Goal: Task Accomplishment & Management: Manage account settings

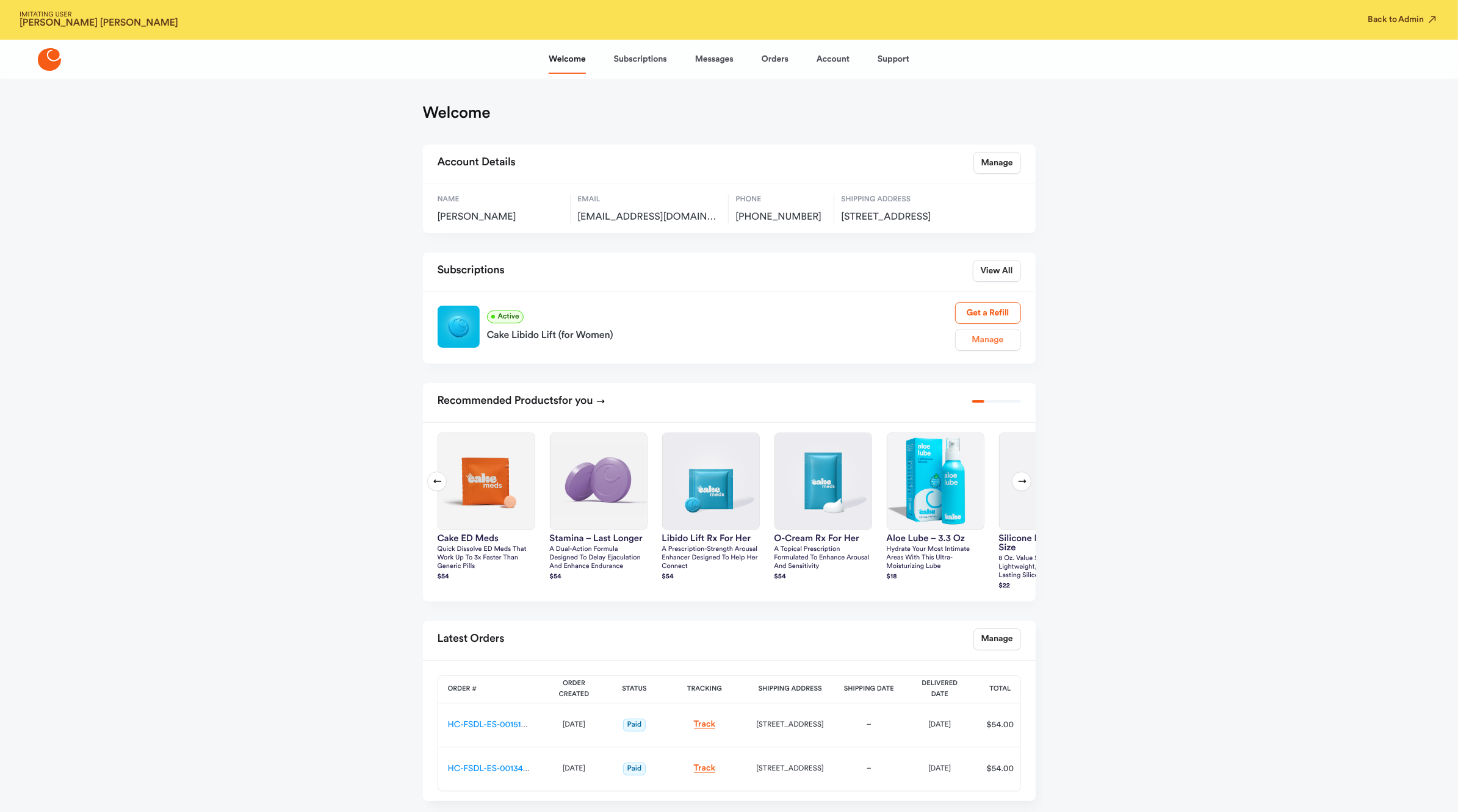
click at [969, 351] on link "Manage" at bounding box center [988, 340] width 66 height 22
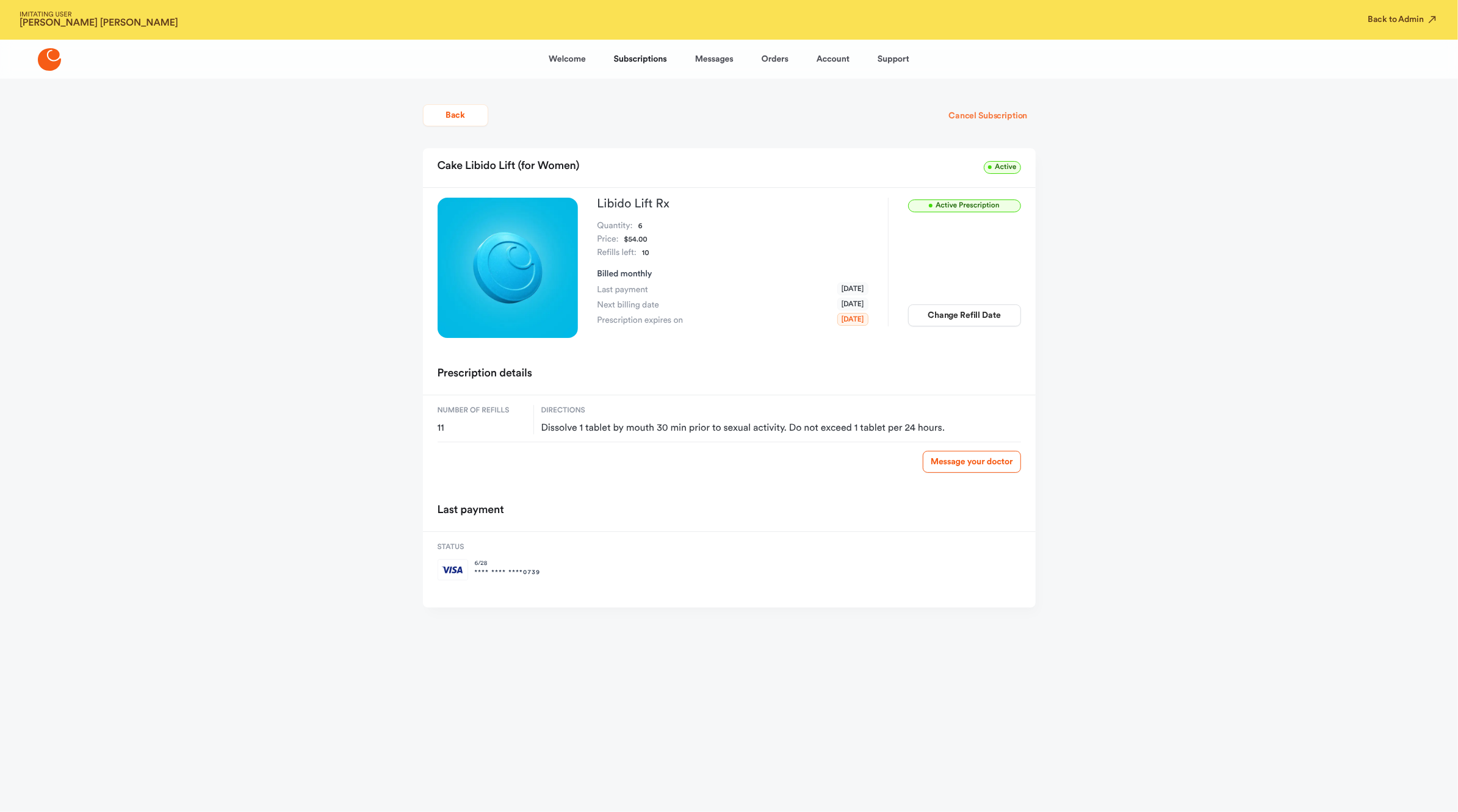
click at [1007, 115] on button "Cancel Subscription" at bounding box center [988, 116] width 95 height 22
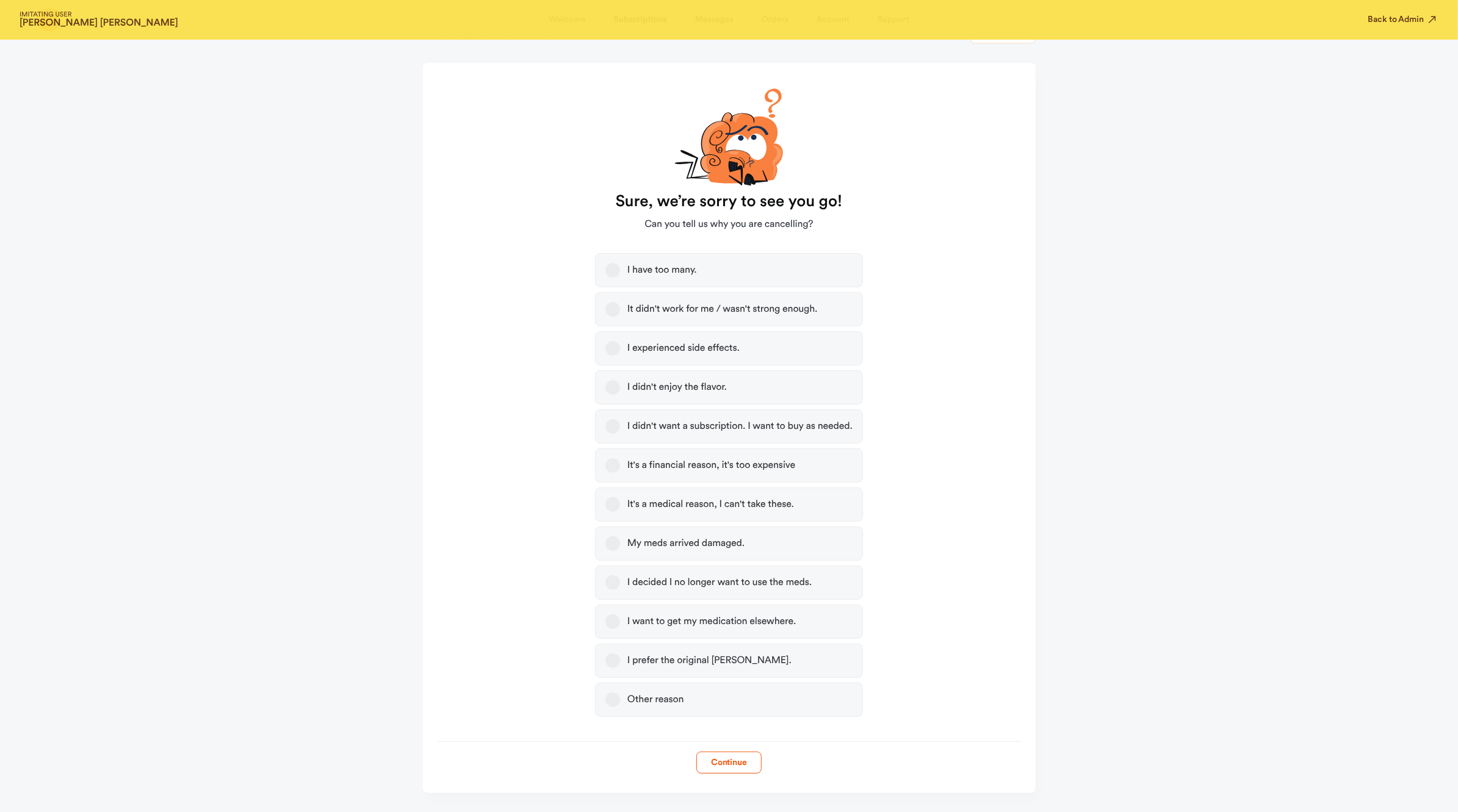
scroll to position [95, 0]
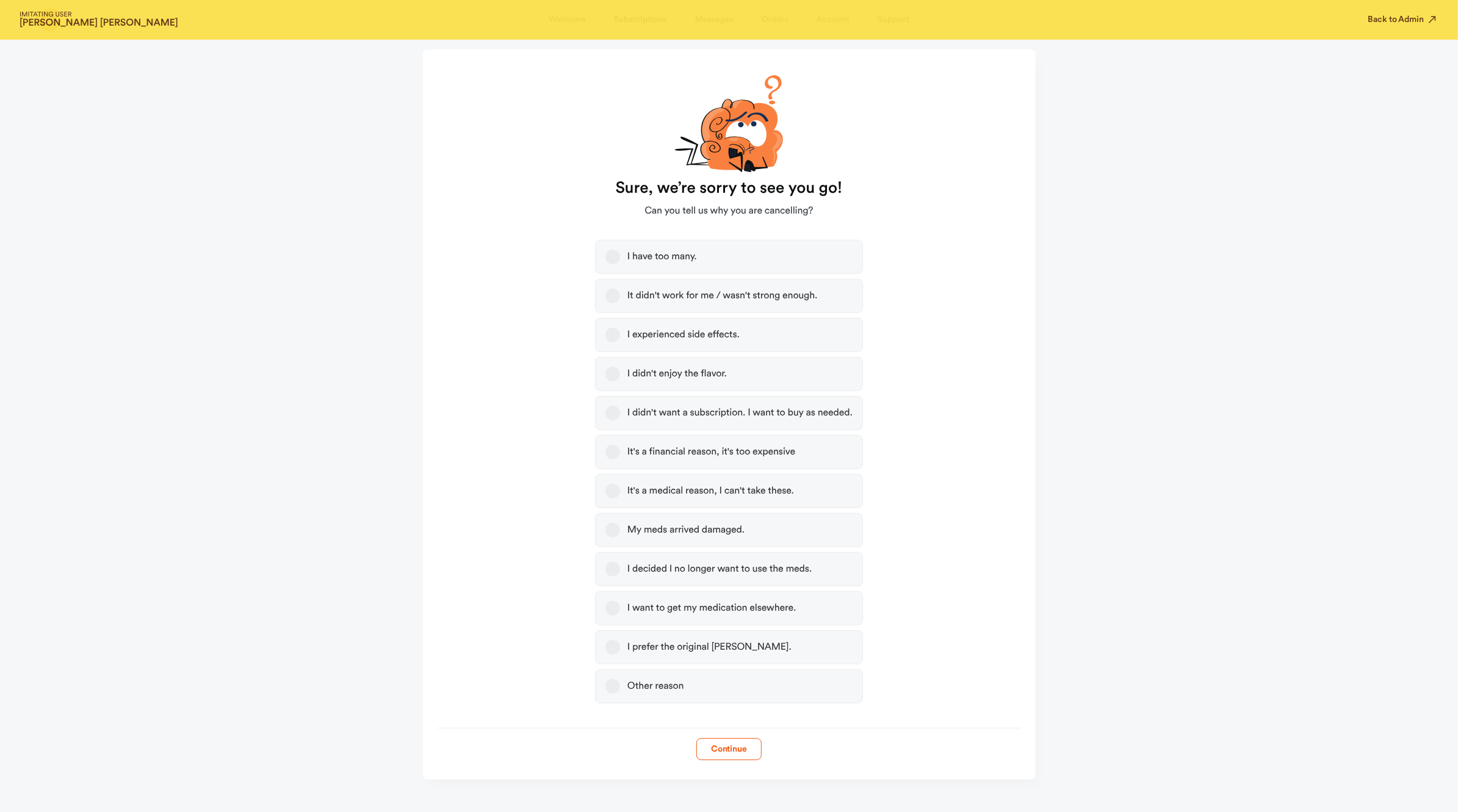
click at [704, 578] on label "I decided I no longer want to use the meds." at bounding box center [729, 569] width 268 height 34
click at [620, 577] on button "I decided I no longer want to use the meds." at bounding box center [612, 569] width 15 height 15
click at [739, 752] on button "Continue" at bounding box center [729, 749] width 66 height 22
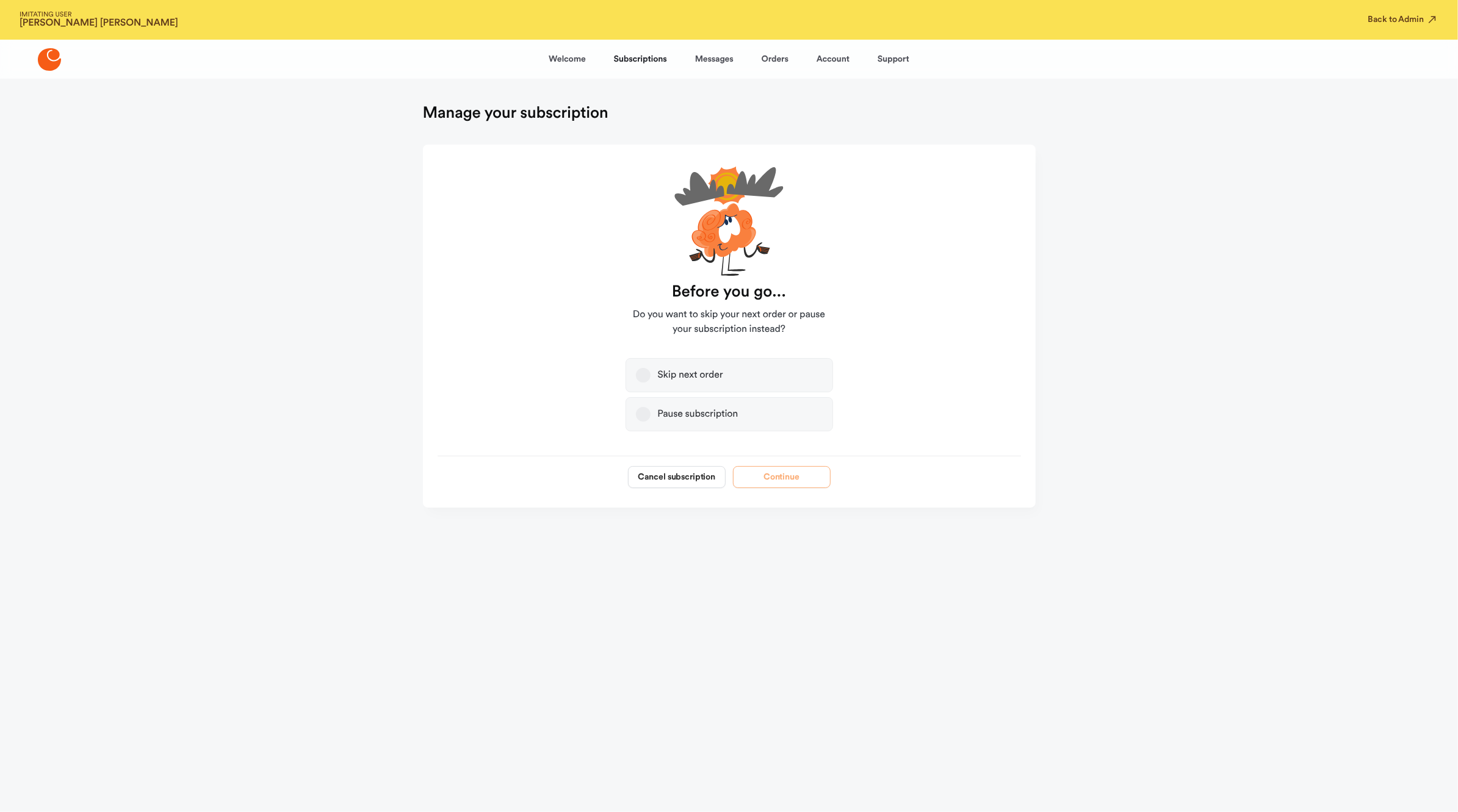
scroll to position [0, 0]
click at [702, 479] on button "Cancel subscription" at bounding box center [677, 477] width 98 height 22
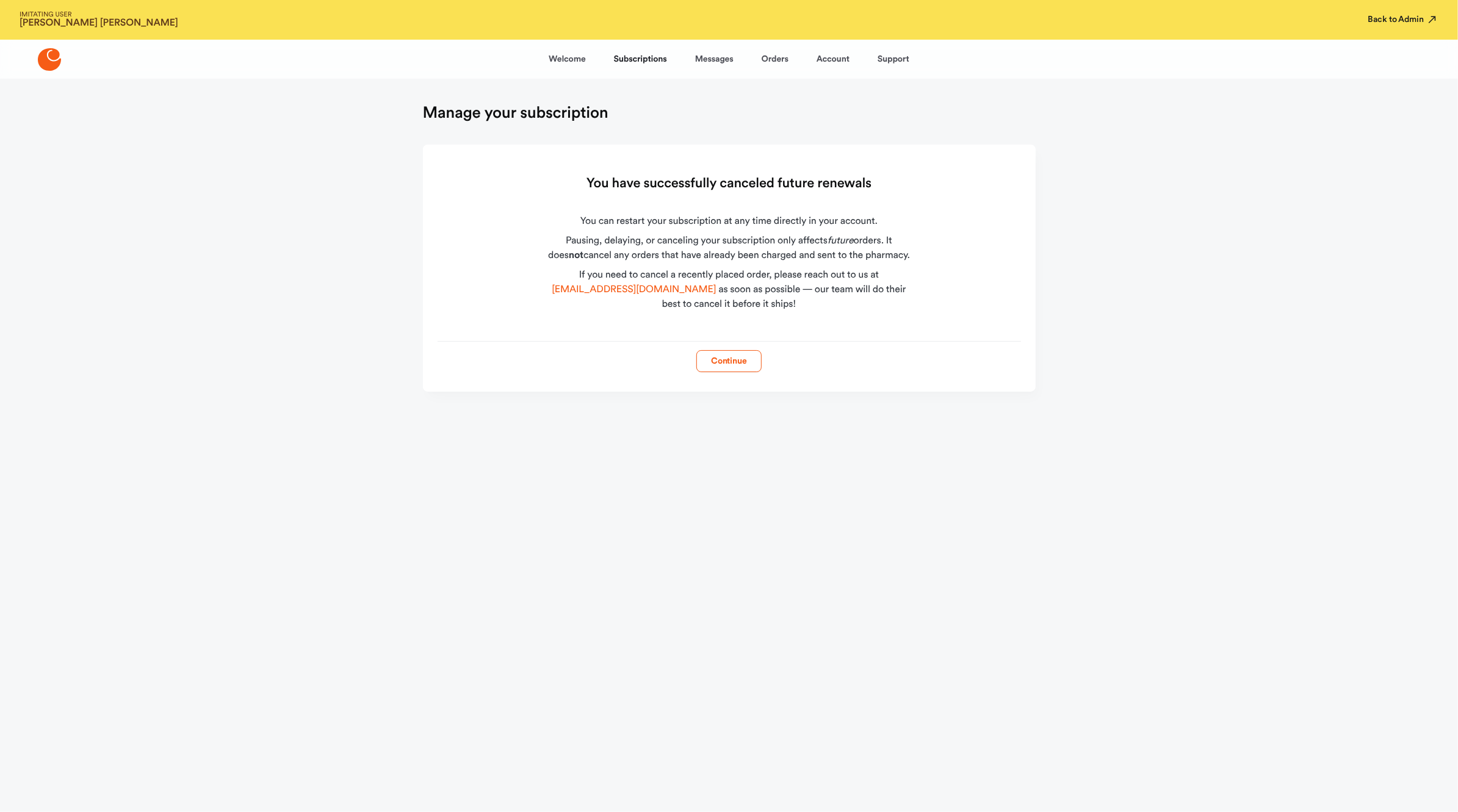
click at [1379, 24] on button "Back to Admin" at bounding box center [1403, 19] width 70 height 12
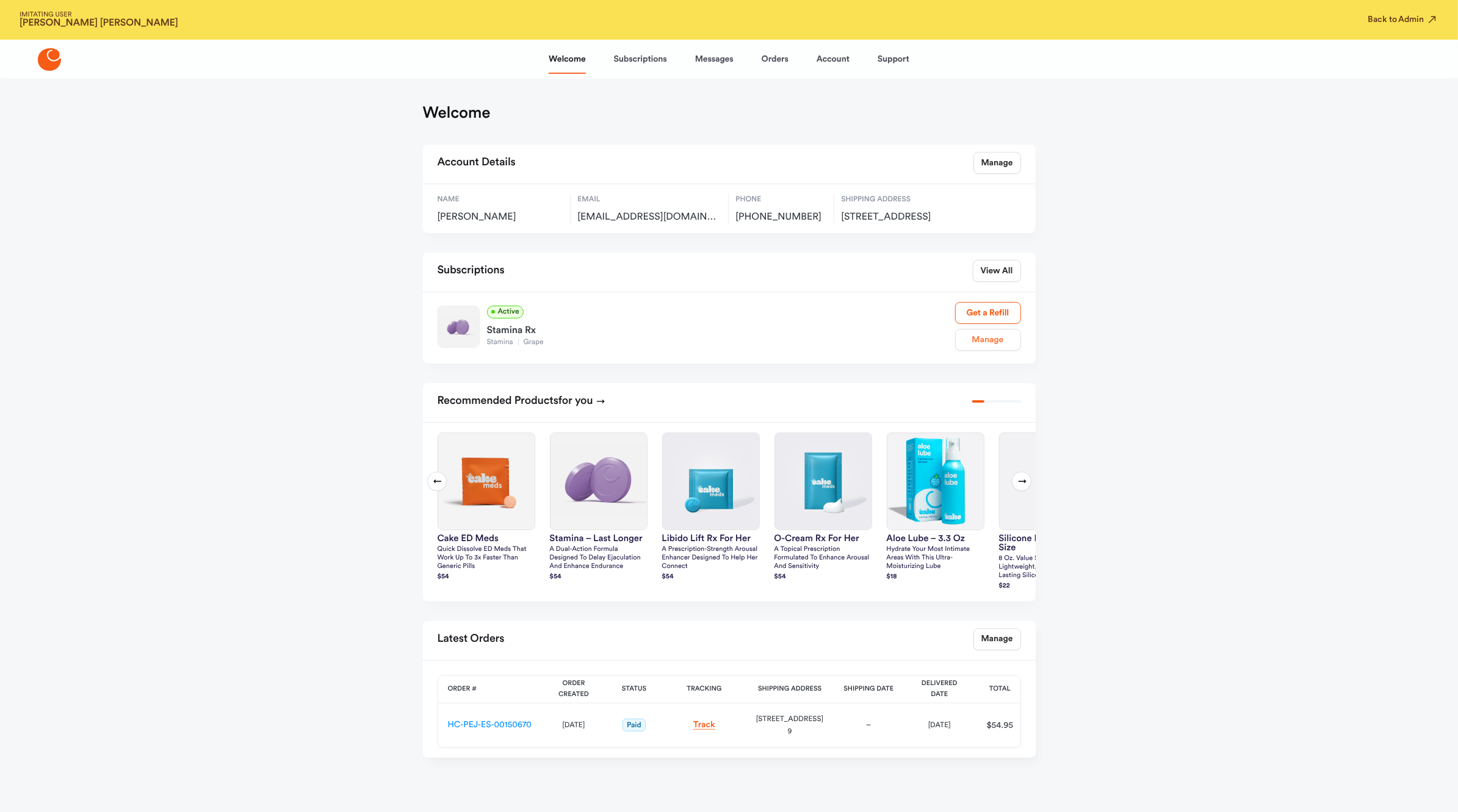
click at [970, 351] on link "Manage" at bounding box center [988, 340] width 66 height 22
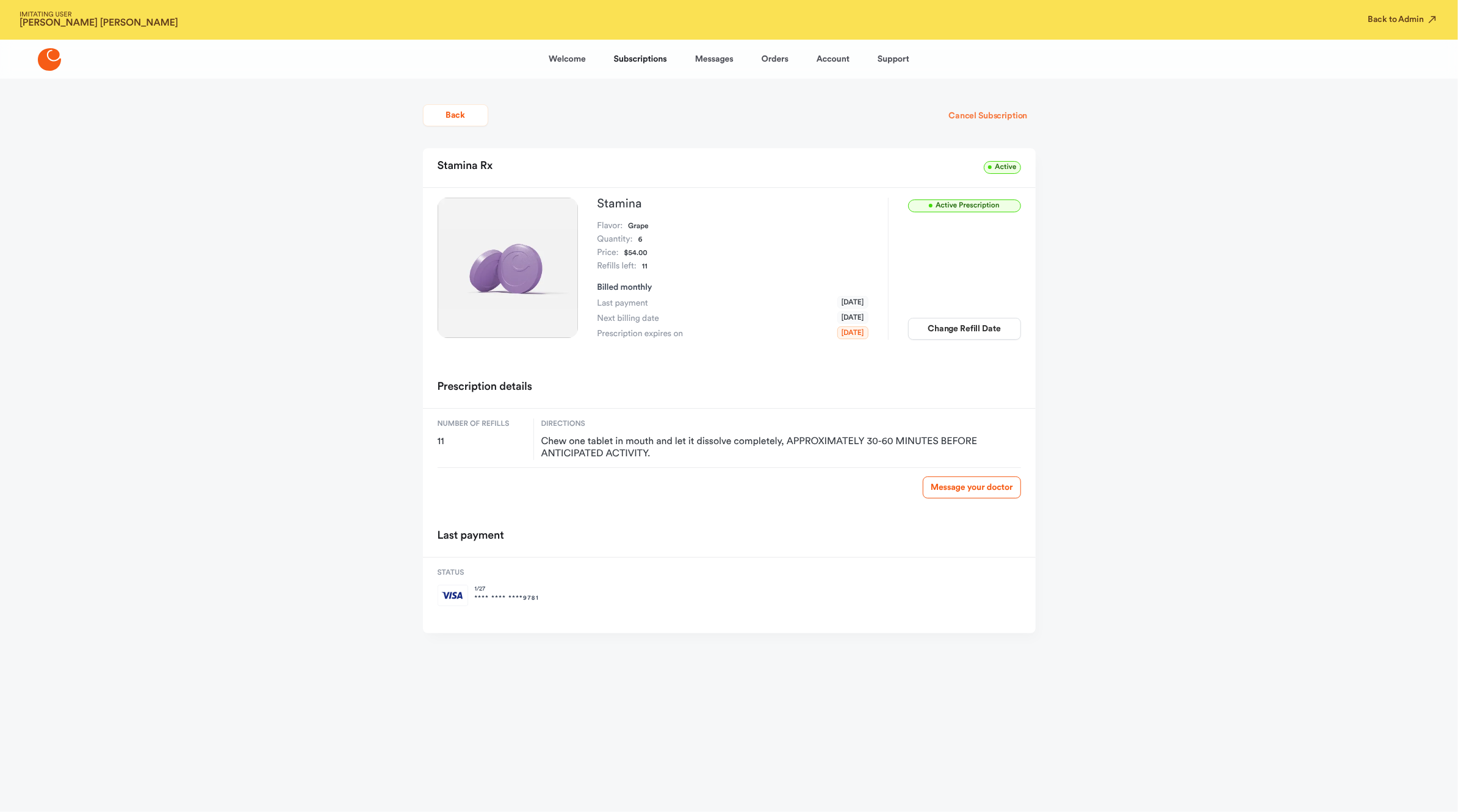
click at [997, 115] on button "Cancel Subscription" at bounding box center [988, 116] width 95 height 22
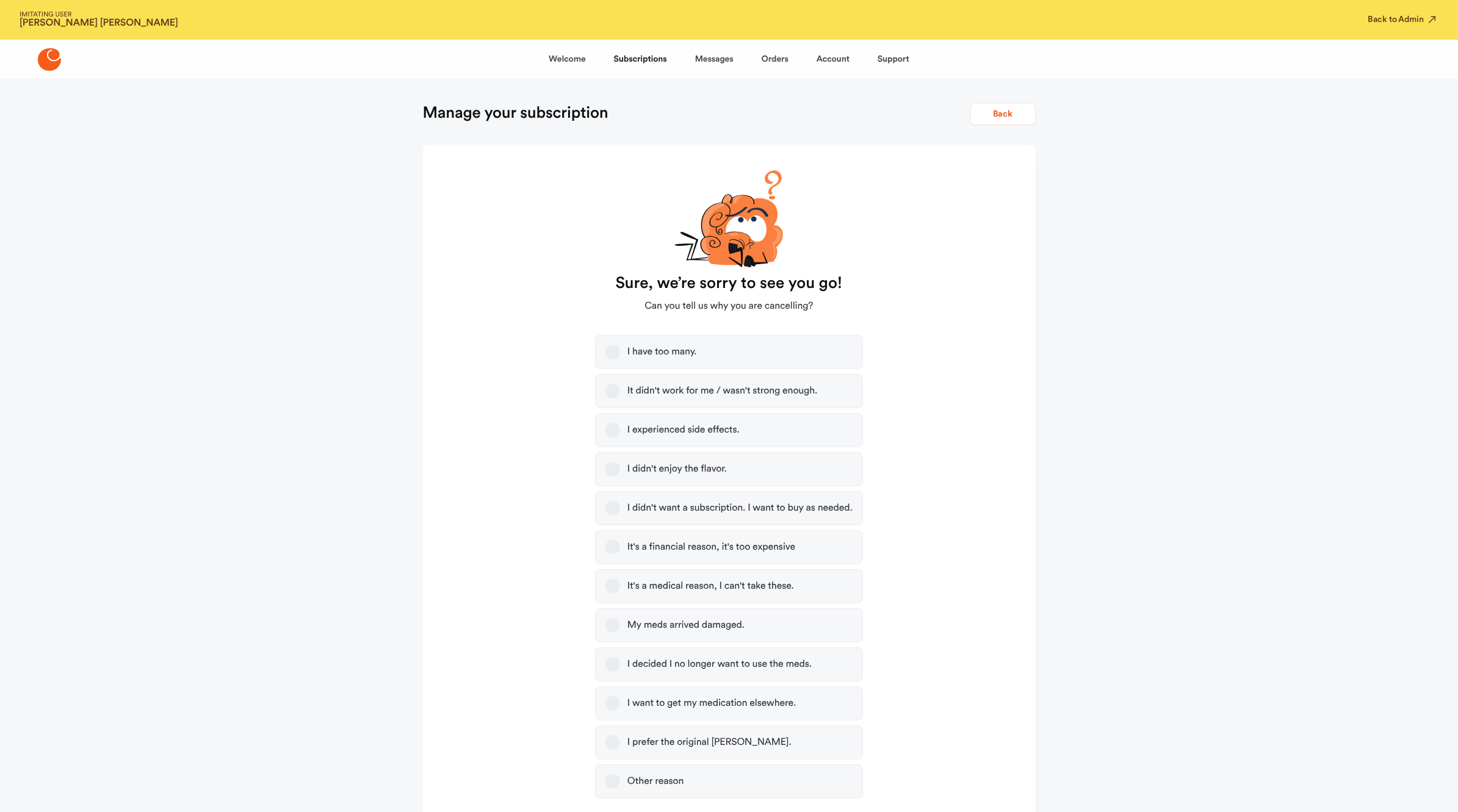
click at [657, 504] on div "I didn't want a subscription. I want to buy as needed." at bounding box center [739, 508] width 225 height 12
click at [620, 504] on button "I didn't want a subscription. I want to buy as needed." at bounding box center [612, 508] width 15 height 15
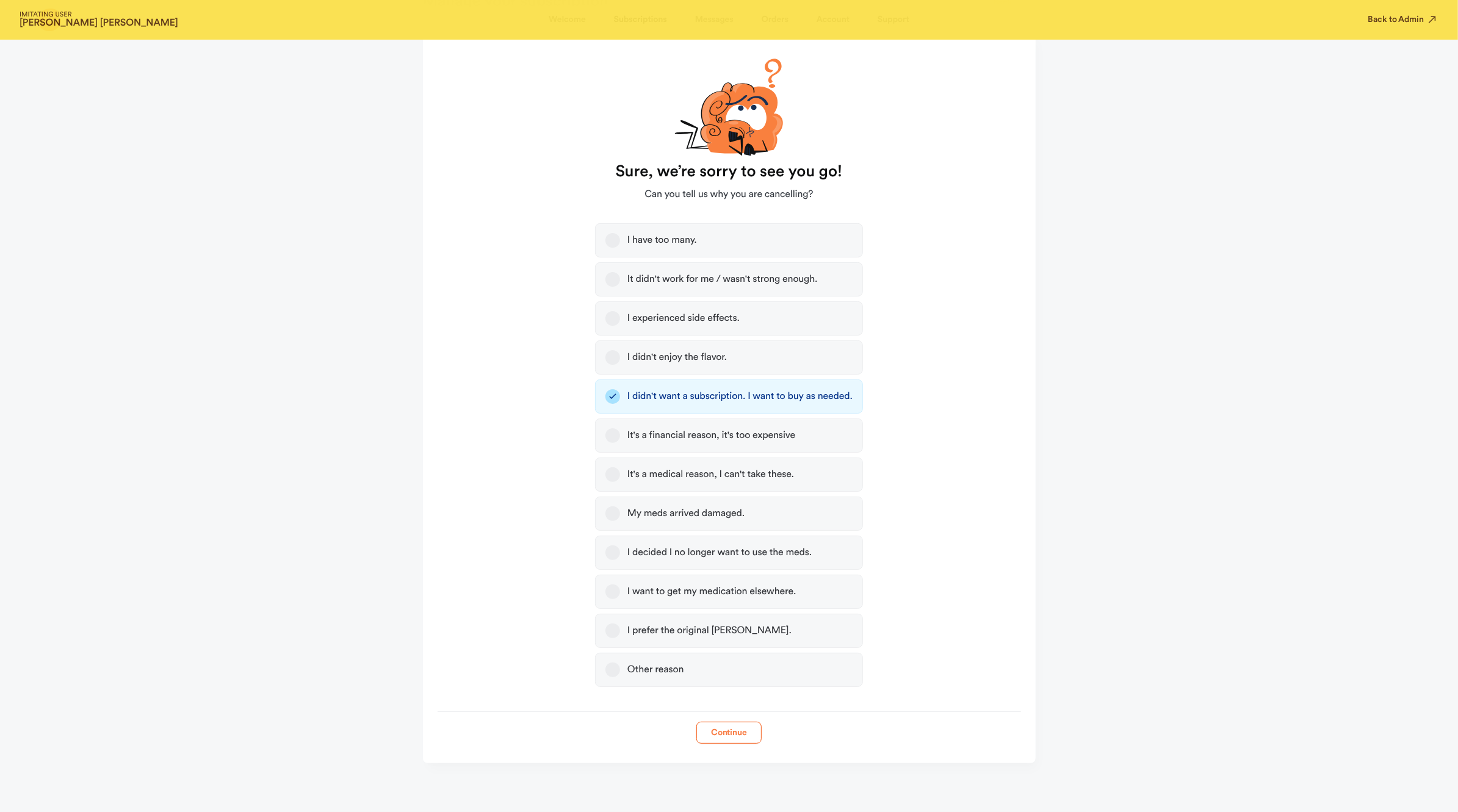
click at [733, 735] on button "Continue" at bounding box center [729, 733] width 66 height 22
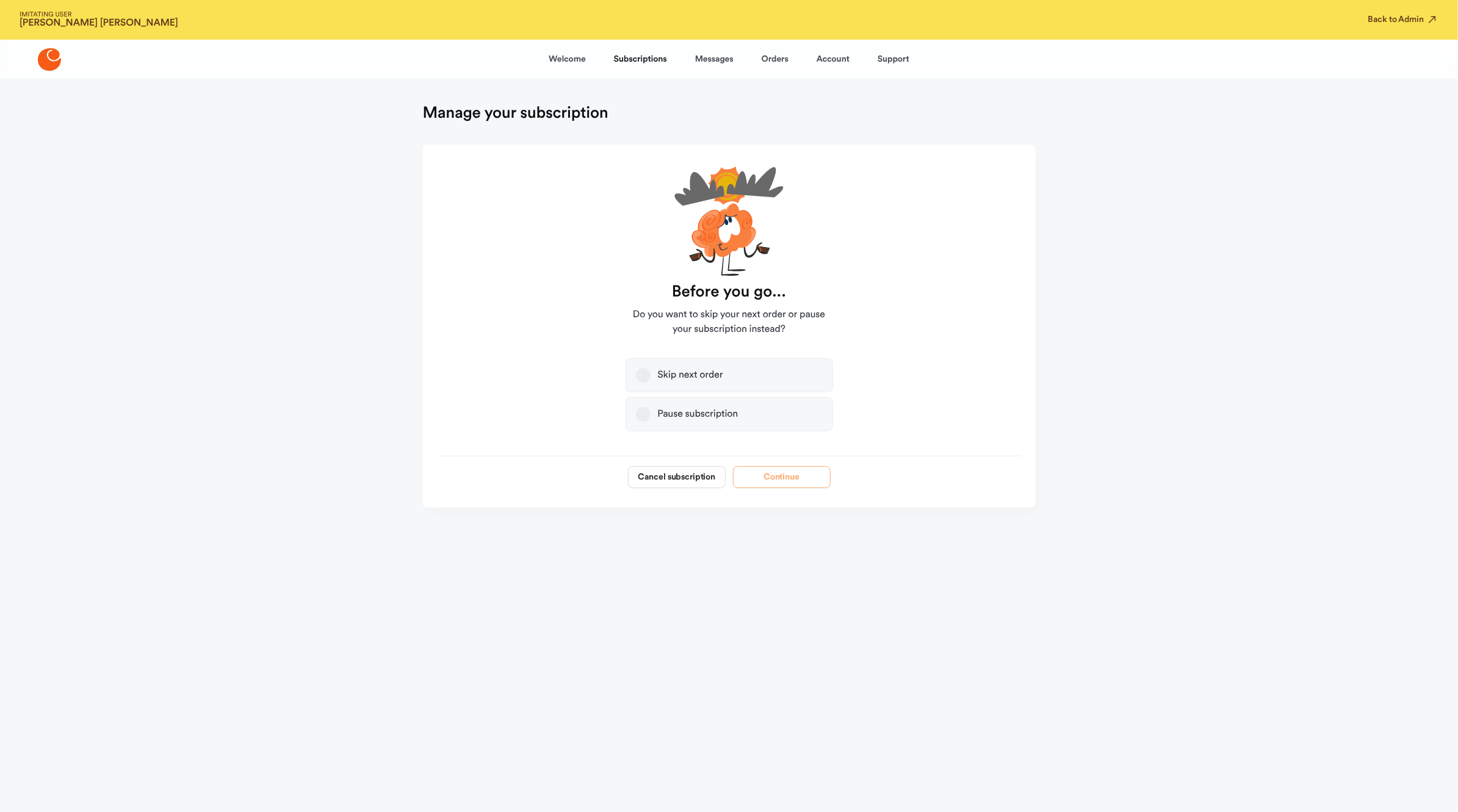
scroll to position [0, 0]
click at [693, 478] on button "Cancel subscription" at bounding box center [677, 477] width 98 height 22
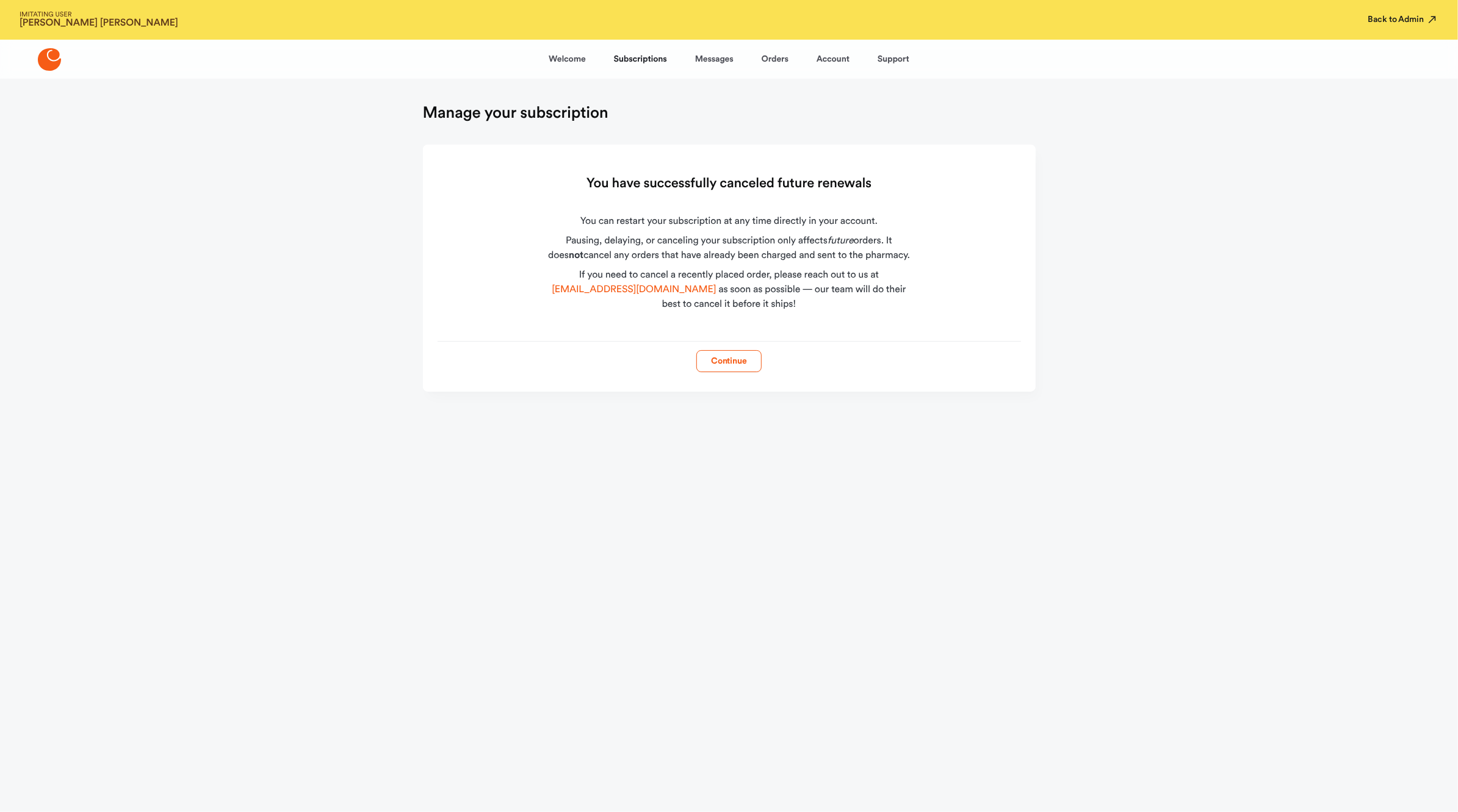
click at [1403, 24] on button "Back to Admin" at bounding box center [1403, 19] width 70 height 12
